Goal: Task Accomplishment & Management: Use online tool/utility

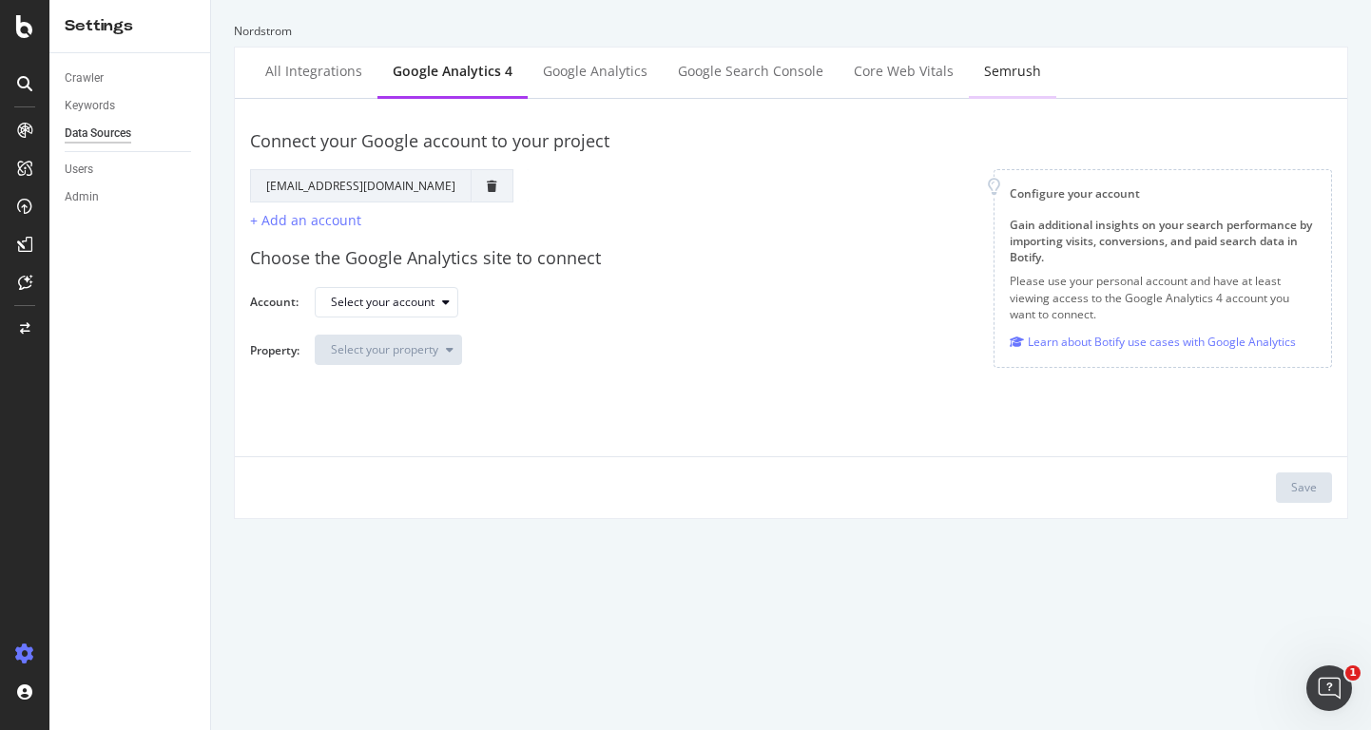
click at [985, 68] on div "Semrush" at bounding box center [1012, 71] width 57 height 19
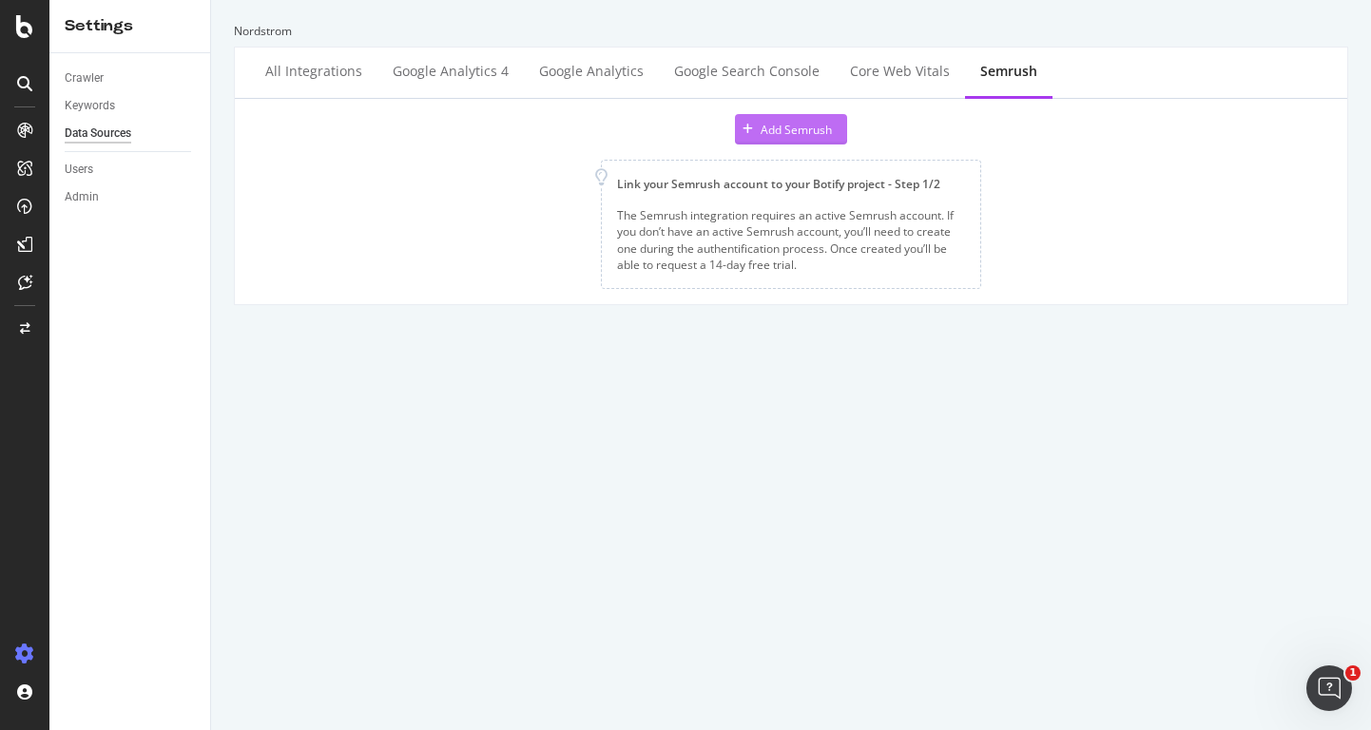
click at [765, 131] on div "Add Semrush" at bounding box center [796, 130] width 71 height 16
click at [899, 74] on div "Core Web Vitals" at bounding box center [900, 71] width 100 height 19
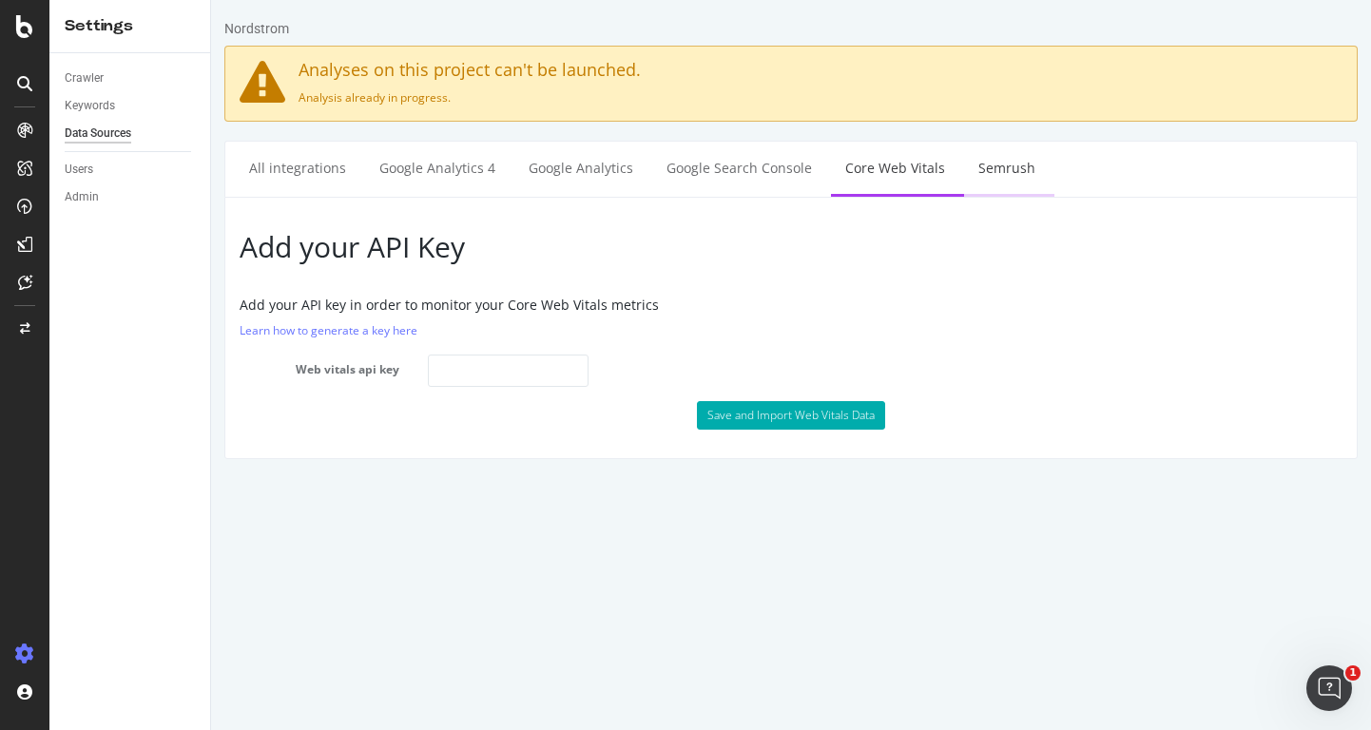
click at [973, 180] on link "Semrush" at bounding box center [1007, 168] width 86 height 52
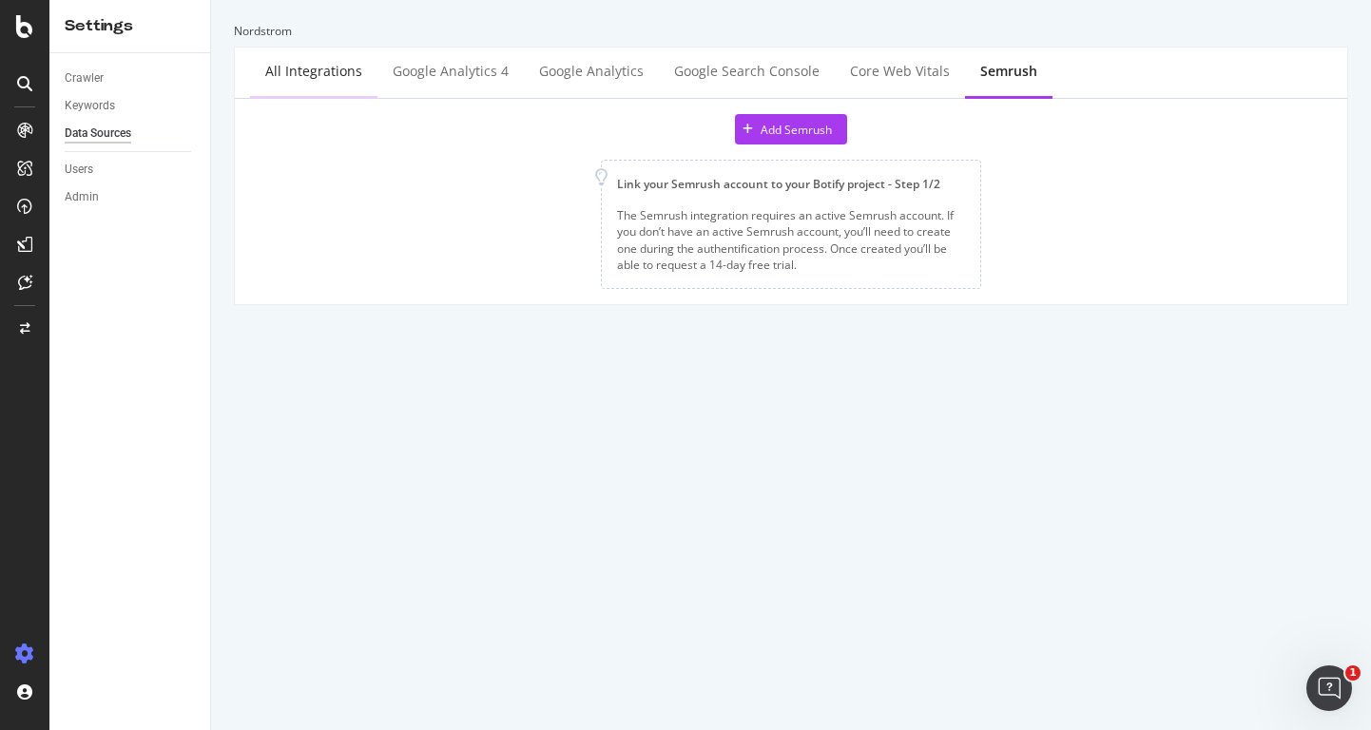
click at [309, 74] on div "All integrations" at bounding box center [313, 71] width 97 height 19
